Goal: Find specific page/section: Find specific page/section

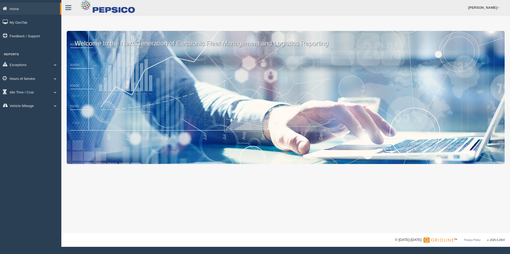
click at [34, 76] on link "Hours of Service" at bounding box center [30, 78] width 61 height 12
click at [35, 91] on link "HOS Explanation Reports" at bounding box center [35, 91] width 50 height 10
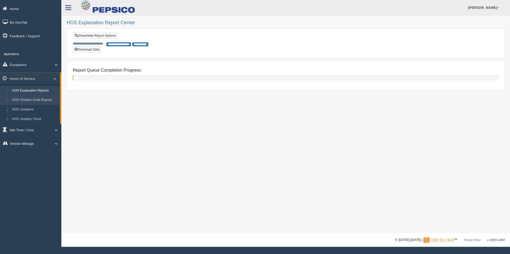
click at [37, 99] on link "HOS Violation Audit Reports" at bounding box center [35, 100] width 50 height 10
